Goal: Information Seeking & Learning: Compare options

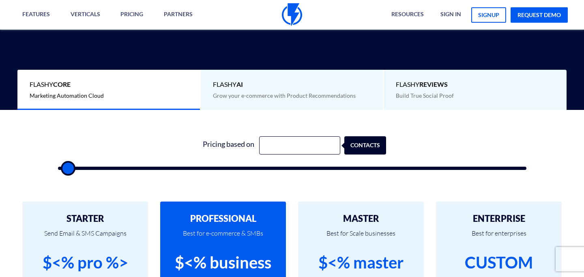
scroll to position [180, 0]
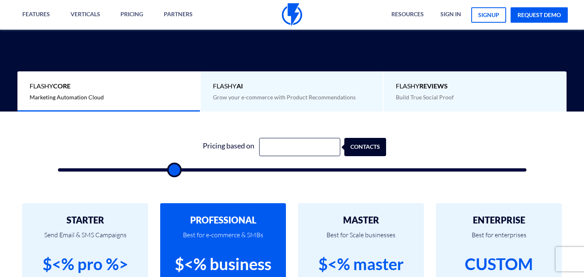
click at [172, 168] on input "range" at bounding box center [292, 169] width 469 height 3
type input "10000"
drag, startPoint x: 177, startPoint y: 168, endPoint x: 112, endPoint y: 167, distance: 64.5
click at [111, 168] on input "range" at bounding box center [292, 169] width 469 height 3
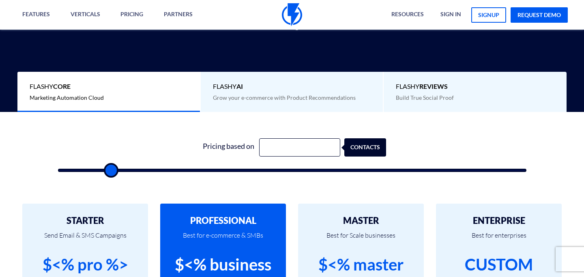
scroll to position [188, 0]
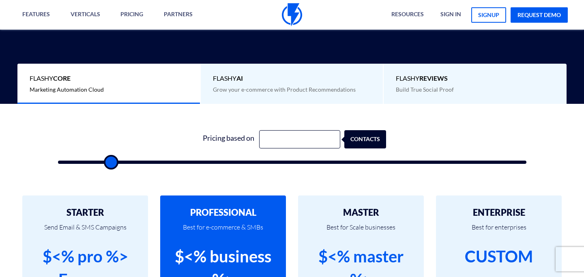
click at [282, 74] on span "Flashy AI" at bounding box center [292, 78] width 158 height 9
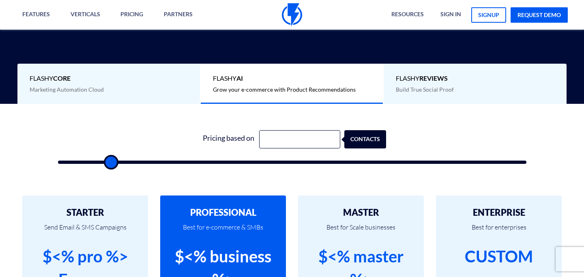
click at [428, 78] on b "REVIEWS" at bounding box center [434, 78] width 28 height 8
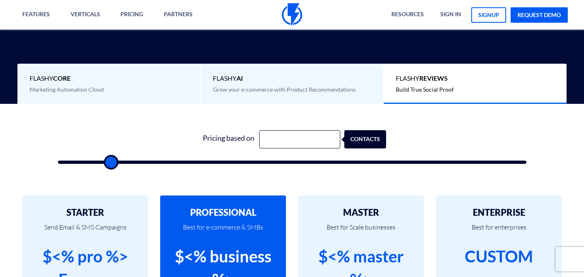
click at [95, 82] on span "Flashy Core" at bounding box center [109, 78] width 158 height 9
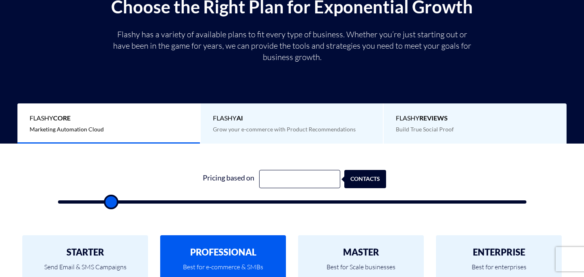
scroll to position [0, 0]
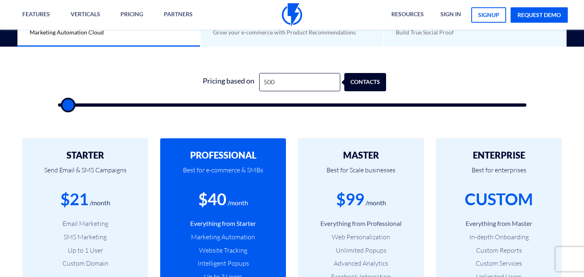
scroll to position [241, 0]
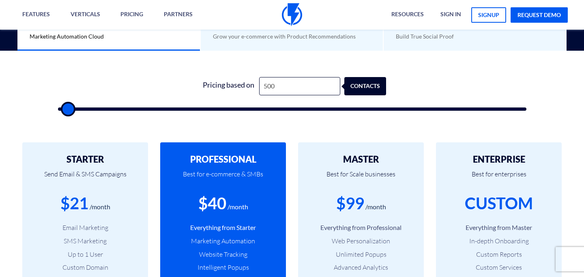
type input "6,000"
type input "6000"
type input "6,500"
type input "6500"
type input "7,500"
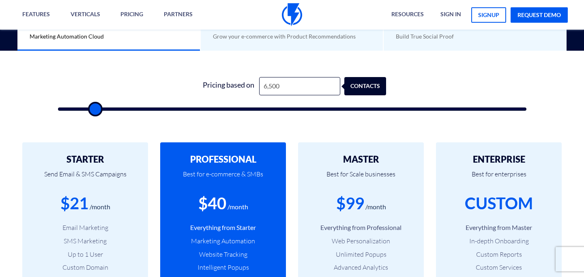
type input "7500"
type input "8,500"
type input "8500"
type input "10,000"
type input "10000"
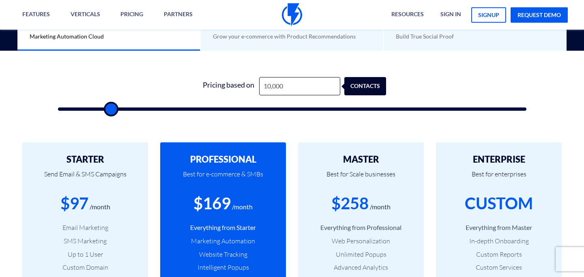
type input "11,500"
type input "11500"
type input "13,000"
type input "13000"
type input "14,000"
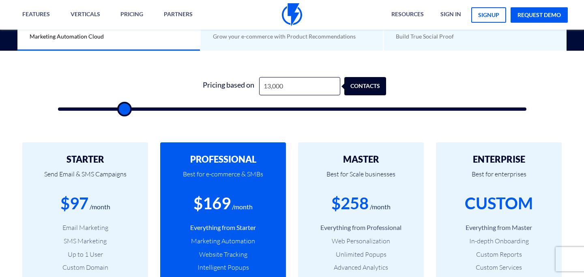
type input "14000"
type input "14,500"
type input "14500"
type input "15,500"
type input "15500"
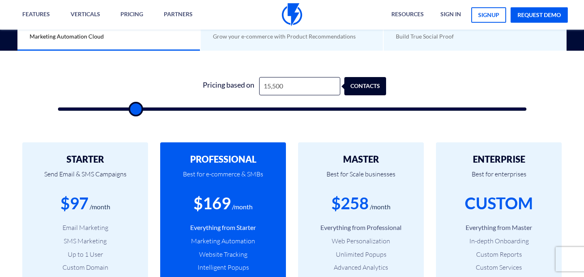
type input "16,000"
type input "16000"
type input "16,500"
type input "16500"
type input "17,000"
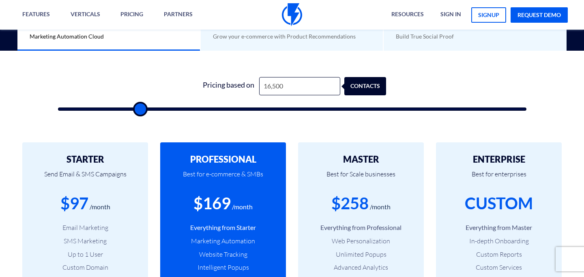
type input "17000"
type input "17,500"
type input "17500"
type input "18,000"
type input "18000"
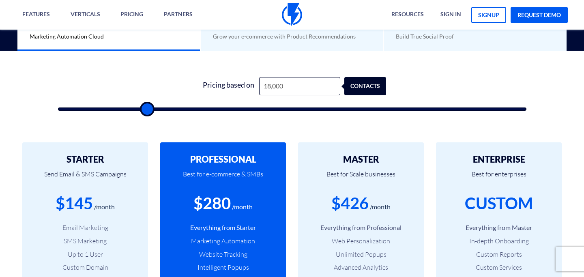
type input "18,500"
type input "18500"
type input "19,000"
type input "19000"
type input "19,500"
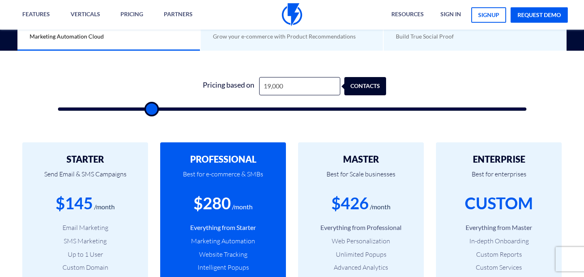
type input "19500"
type input "20,000"
type input "20000"
type input "19,500"
type input "19500"
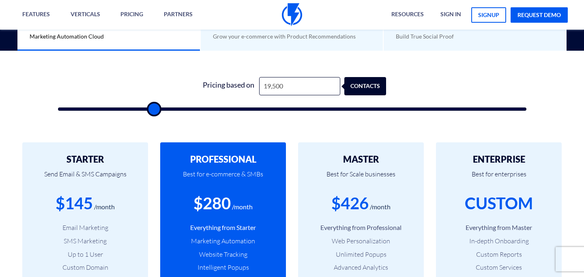
type input "19,000"
type input "19000"
type input "18,500"
type input "18500"
type input "18,000"
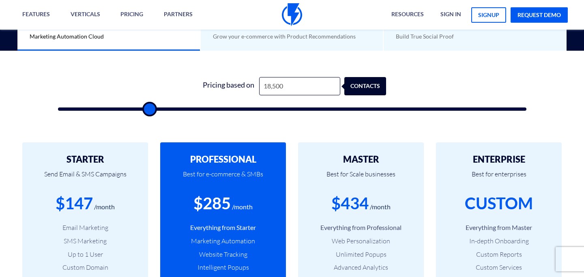
type input "18000"
type input "17,500"
type input "17500"
type input "17,000"
type input "17000"
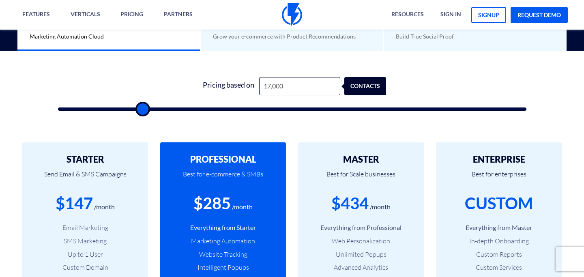
type input "16,500"
type input "16500"
type input "15,500"
type input "15500"
type input "14,500"
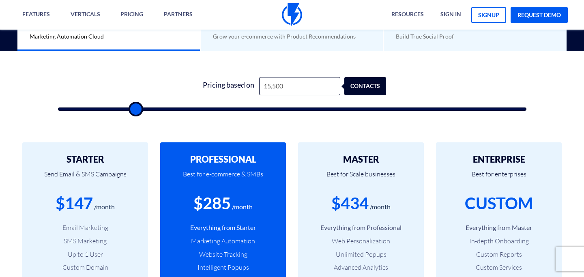
type input "14500"
type input "13,500"
type input "13500"
type input "13,000"
type input "13000"
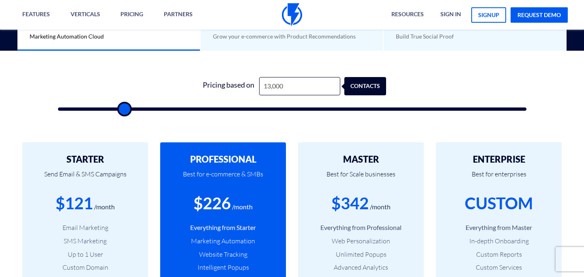
type input "13,500"
type input "13500"
type input "14,500"
type input "14500"
type input "17,000"
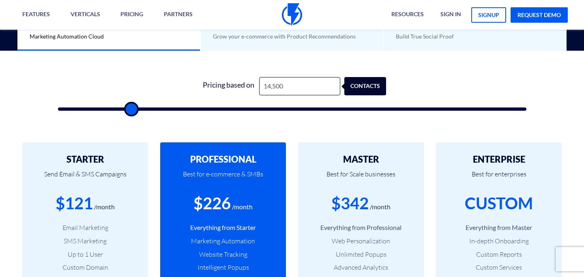
type input "17000"
type input "19,000"
type input "19000"
type input "19,500"
type input "19500"
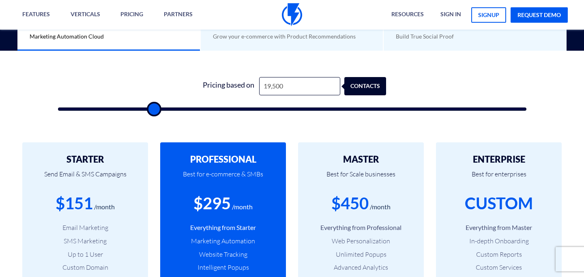
type input "21,000"
type input "21000"
type input "22,000"
type input "22000"
type input "22,500"
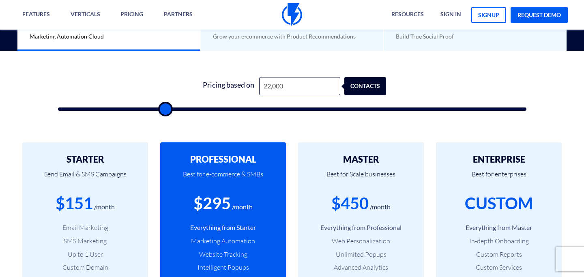
type input "22500"
type input "23,000"
type input "23000"
type input "23,500"
type input "23500"
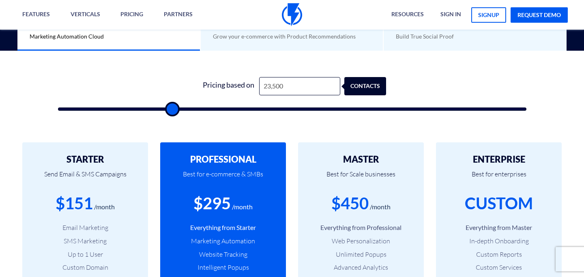
type input "24,000"
type input "24000"
type input "24,500"
type input "24500"
type input "25,000"
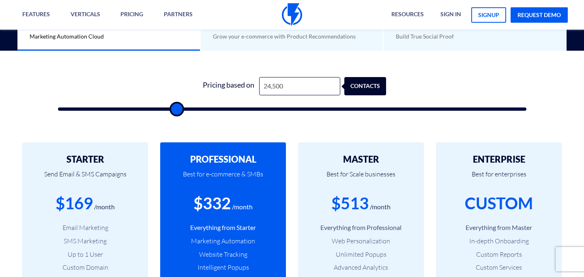
type input "25000"
type input "25,500"
type input "25500"
type input "26,000"
type input "26000"
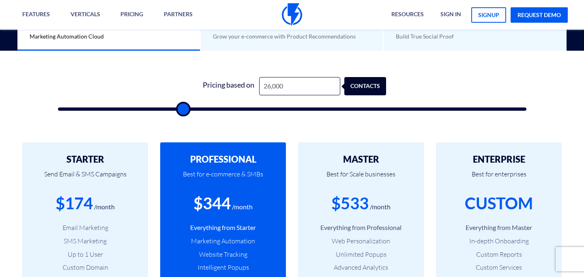
type input "26,500"
type input "26500"
type input "27,000"
type input "27000"
type input "27,500"
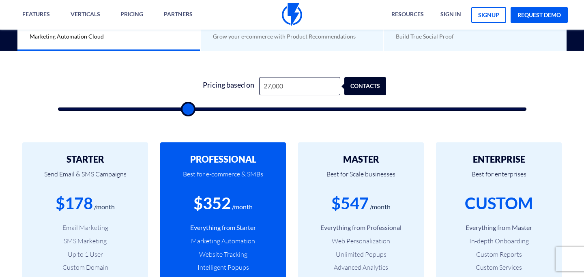
type input "27500"
type input "27,000"
type input "27000"
type input "26,500"
drag, startPoint x: 92, startPoint y: 110, endPoint x: 185, endPoint y: 119, distance: 93.4
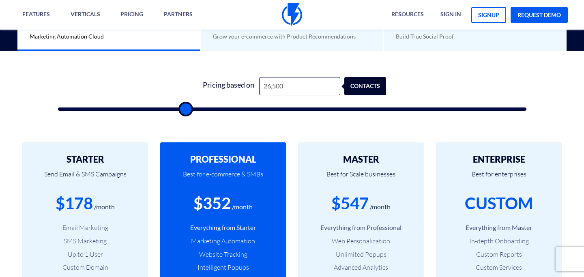
type input "26500"
click at [185, 111] on input "range" at bounding box center [292, 109] width 469 height 3
type input "26,000"
type input "26000"
type input "25,500"
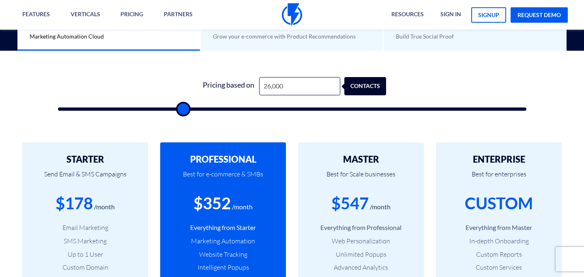
type input "25500"
type input "25,000"
type input "25000"
type input "24,500"
type input "24500"
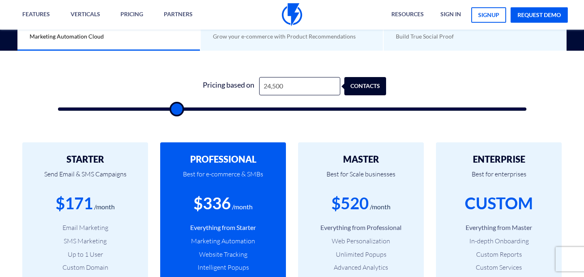
type input "24,000"
type input "24000"
type input "23,500"
type input "23500"
type input "23,000"
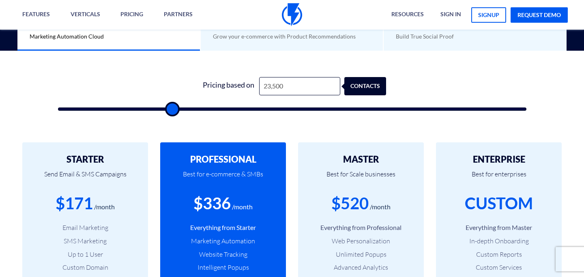
type input "23000"
type input "22,500"
type input "22500"
type input "22,000"
type input "22000"
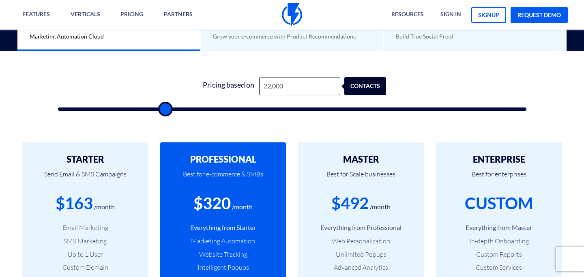
type input "21,500"
type input "21500"
type input "21,000"
type input "21000"
type input "20,500"
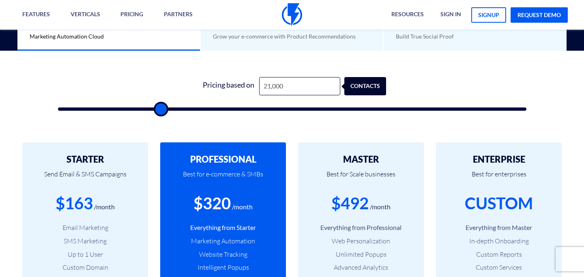
type input "20500"
type input "20,000"
type input "20000"
type input "19,500"
type input "19500"
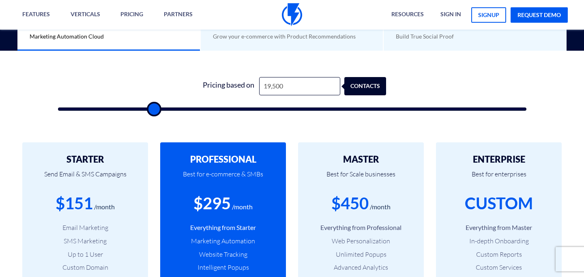
type input "19,000"
type input "19000"
type input "18,500"
type input "18500"
type input "18,000"
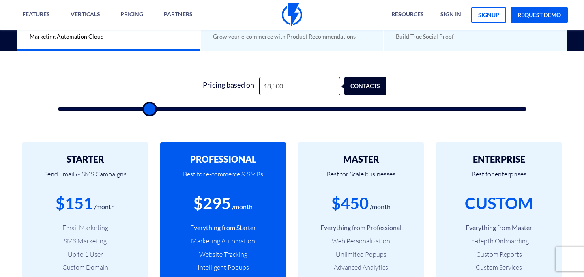
type input "18000"
type input "17,500"
type input "17500"
type input "17,000"
type input "17000"
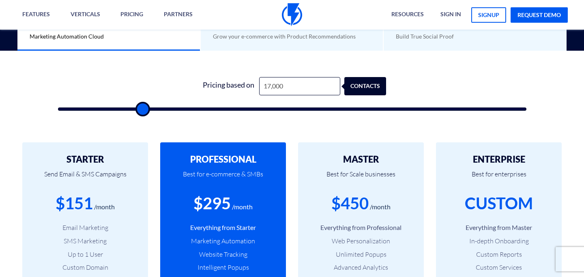
type input "16,500"
type input "16500"
type input "16,000"
type input "16000"
type input "15,500"
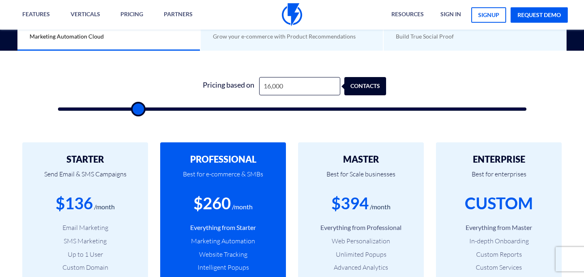
type input "15500"
type input "15,000"
type input "15000"
type input "14,500"
type input "14500"
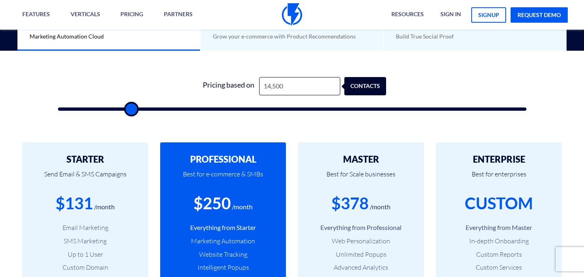
type input "14,000"
type input "14000"
type input "13,500"
type input "13500"
type input "13,000"
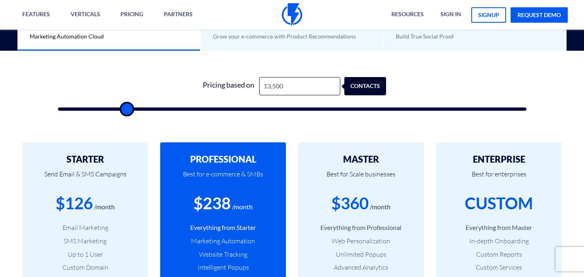
type input "13000"
type input "12,500"
type input "12500"
type input "12,000"
type input "12000"
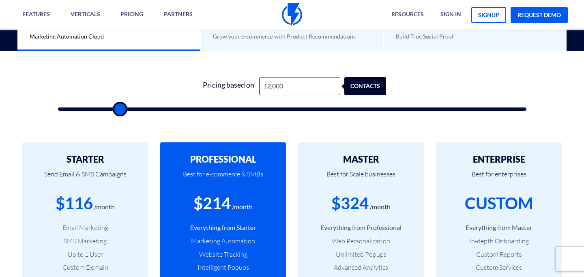
type input "11,500"
type input "11500"
type input "12,000"
drag, startPoint x: 185, startPoint y: 109, endPoint x: 119, endPoint y: 119, distance: 67.3
type input "12000"
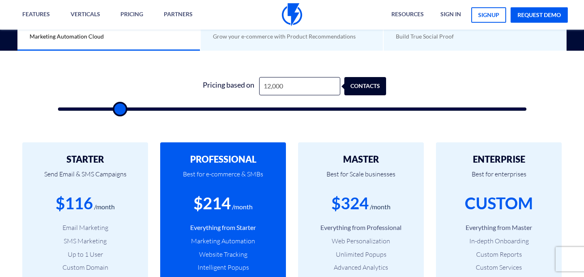
click at [119, 111] on input "range" at bounding box center [292, 109] width 469 height 3
